Goal: Task Accomplishment & Management: Use online tool/utility

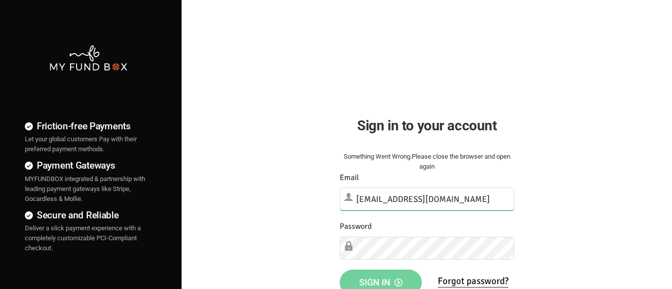
type input "[EMAIL_ADDRESS][DOMAIN_NAME]"
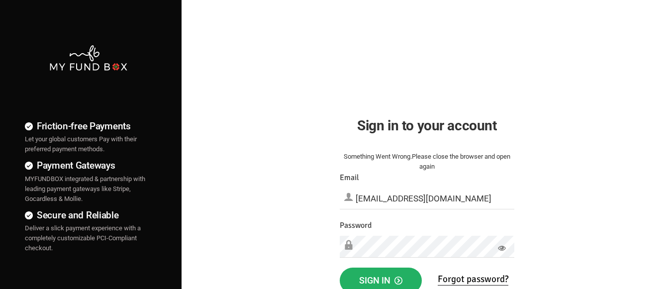
click at [380, 278] on span "Sign in" at bounding box center [380, 280] width 43 height 10
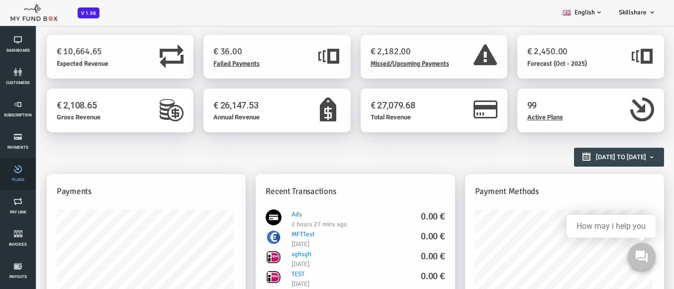
click at [20, 172] on icon at bounding box center [18, 169] width 30 height 8
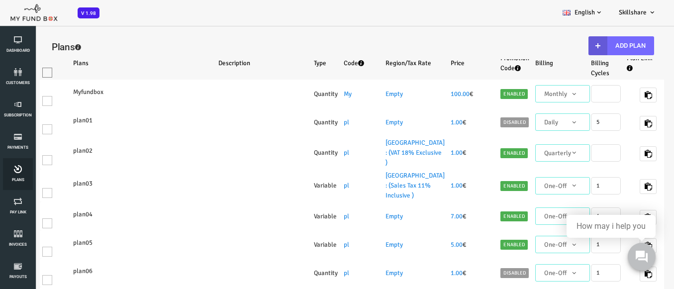
select select "100"
